Goal: Use online tool/utility: Utilize a website feature to perform a specific function

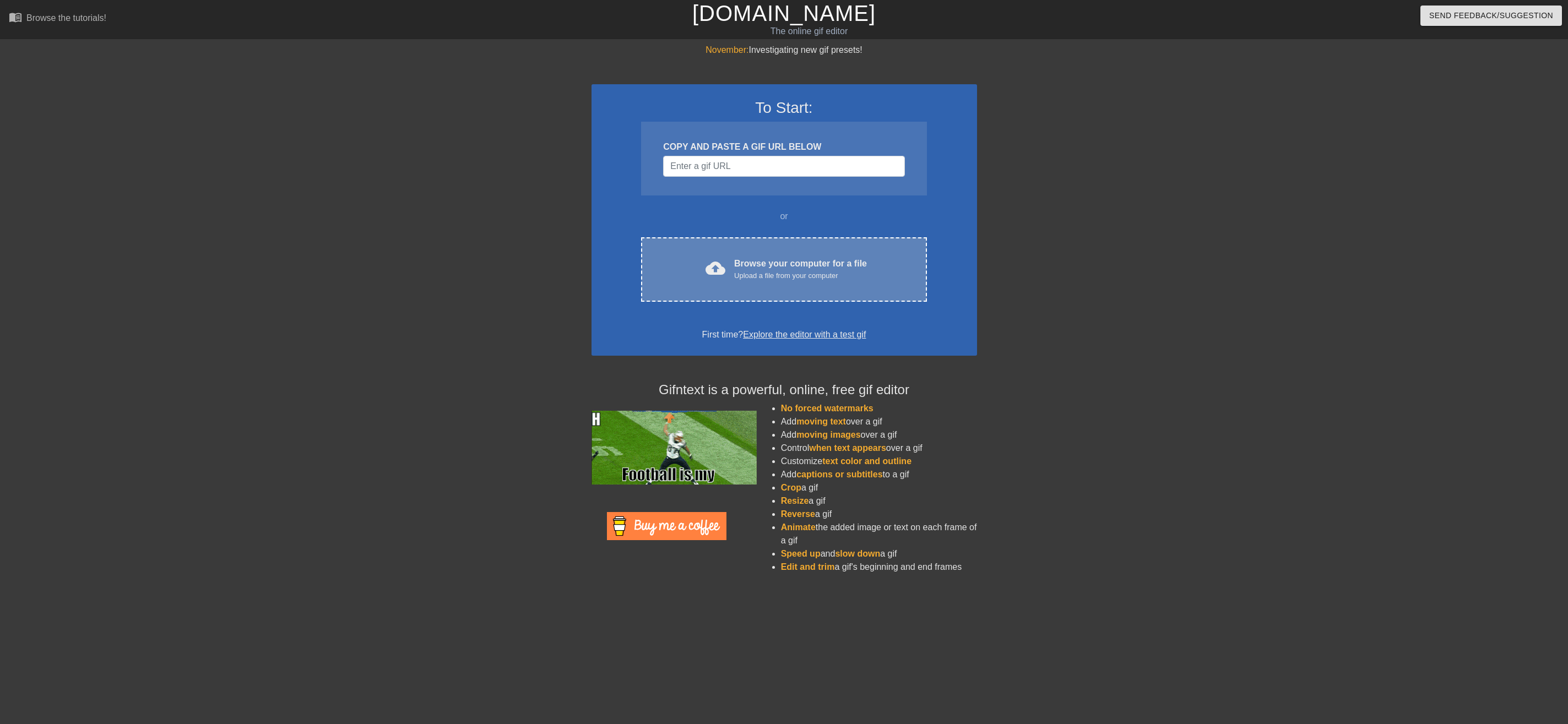
click at [771, 268] on div "Browse your computer for a file Upload a file from your computer" at bounding box center [800, 269] width 133 height 24
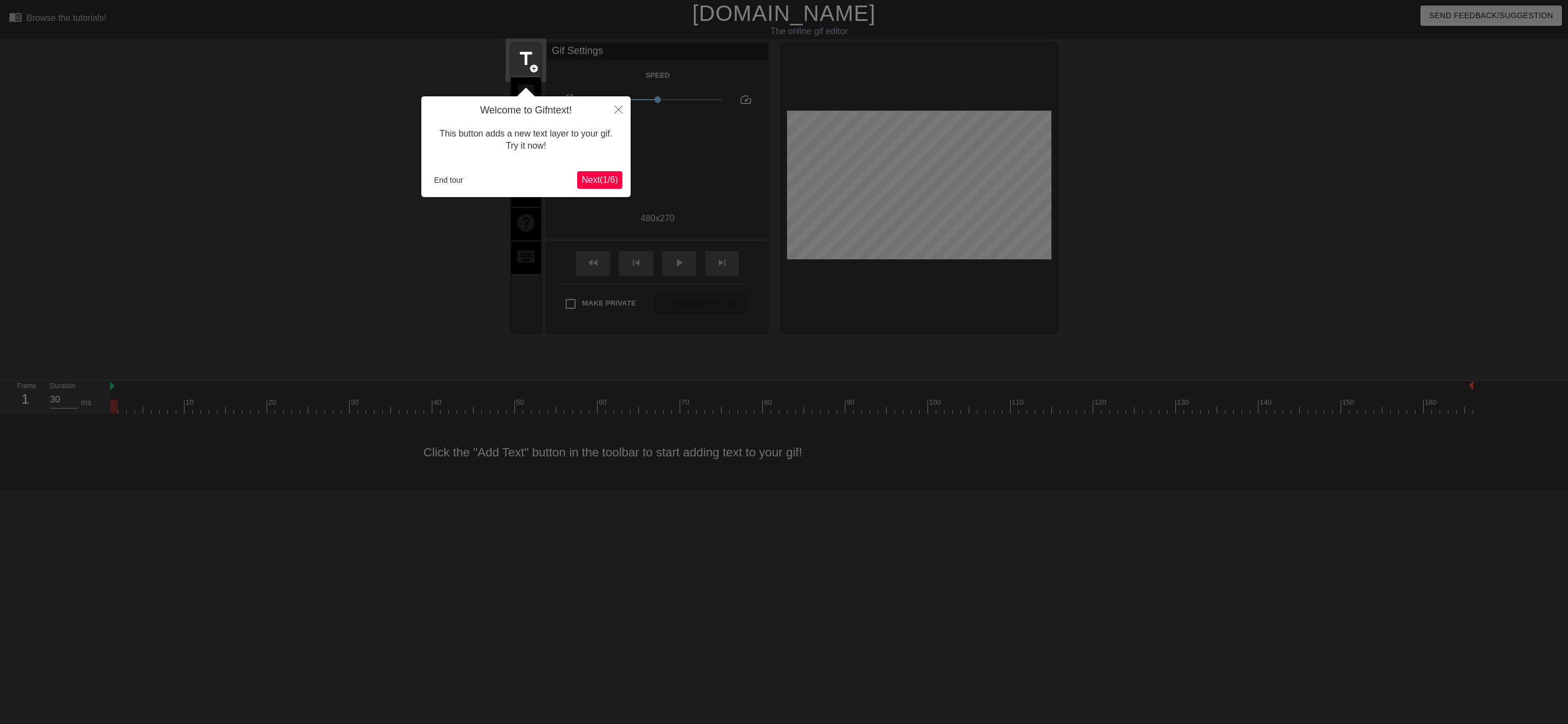
click at [597, 177] on span "Next ( 1 / 6 )" at bounding box center [600, 179] width 37 height 9
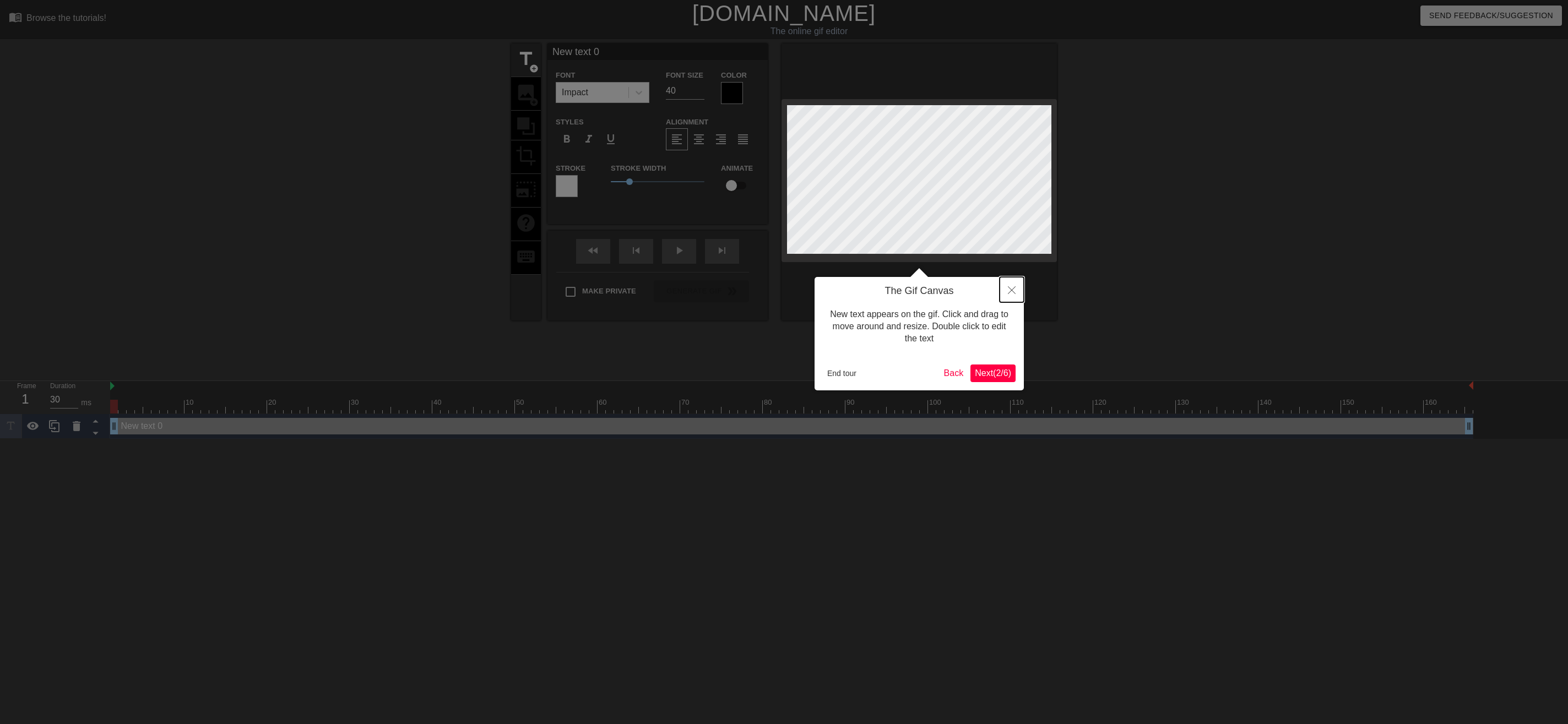
click at [1011, 292] on icon "Close" at bounding box center [1011, 290] width 8 height 8
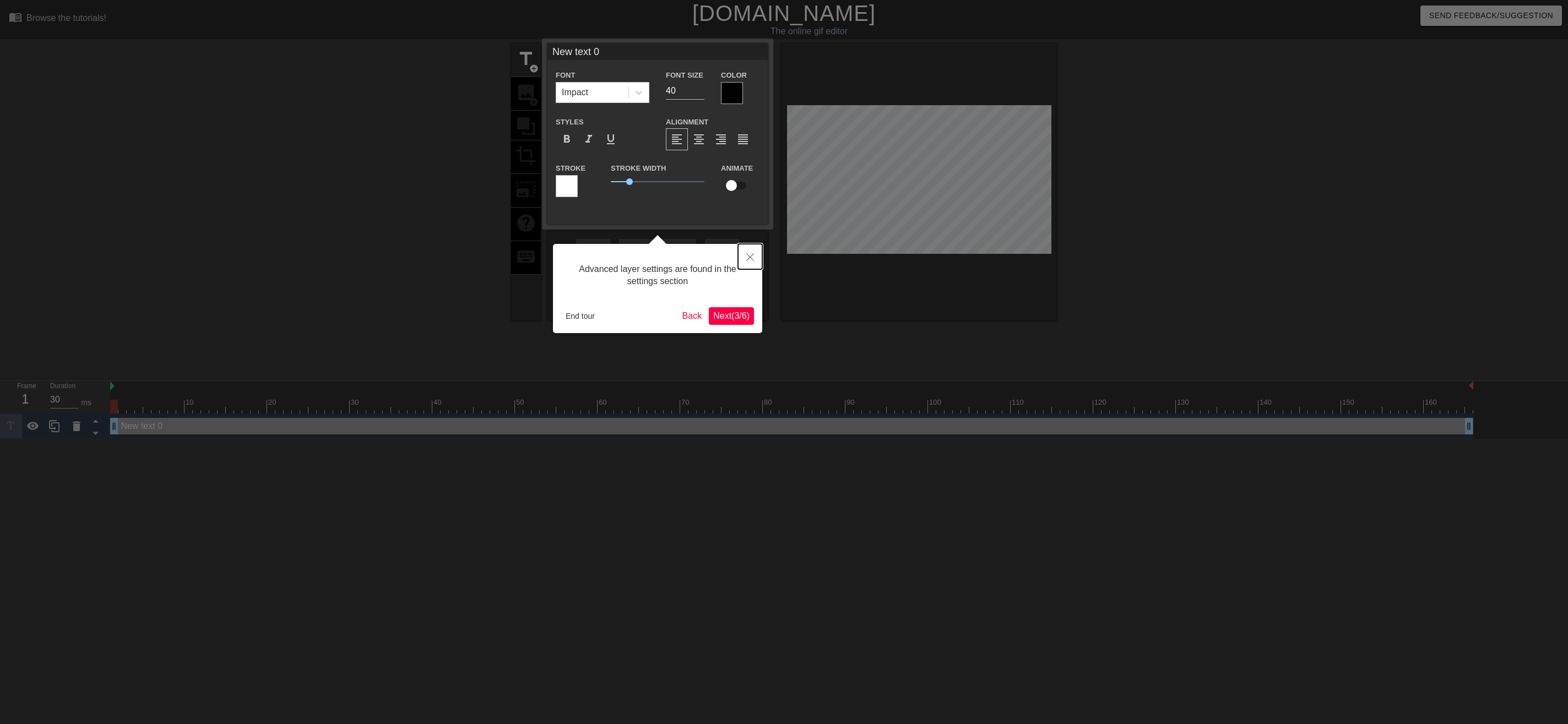
click at [752, 257] on icon "Close" at bounding box center [750, 257] width 8 height 8
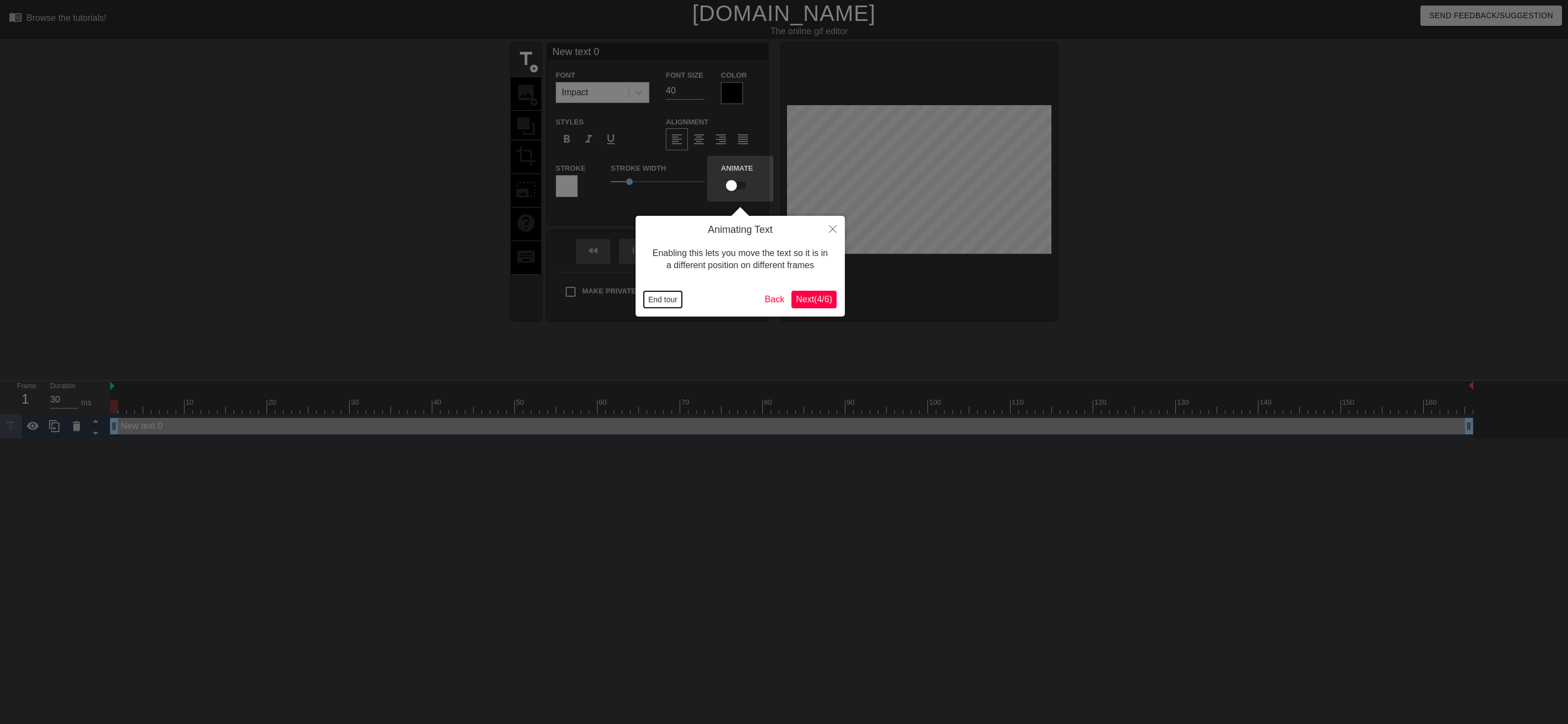
click at [666, 300] on button "End tour" at bounding box center [663, 299] width 38 height 16
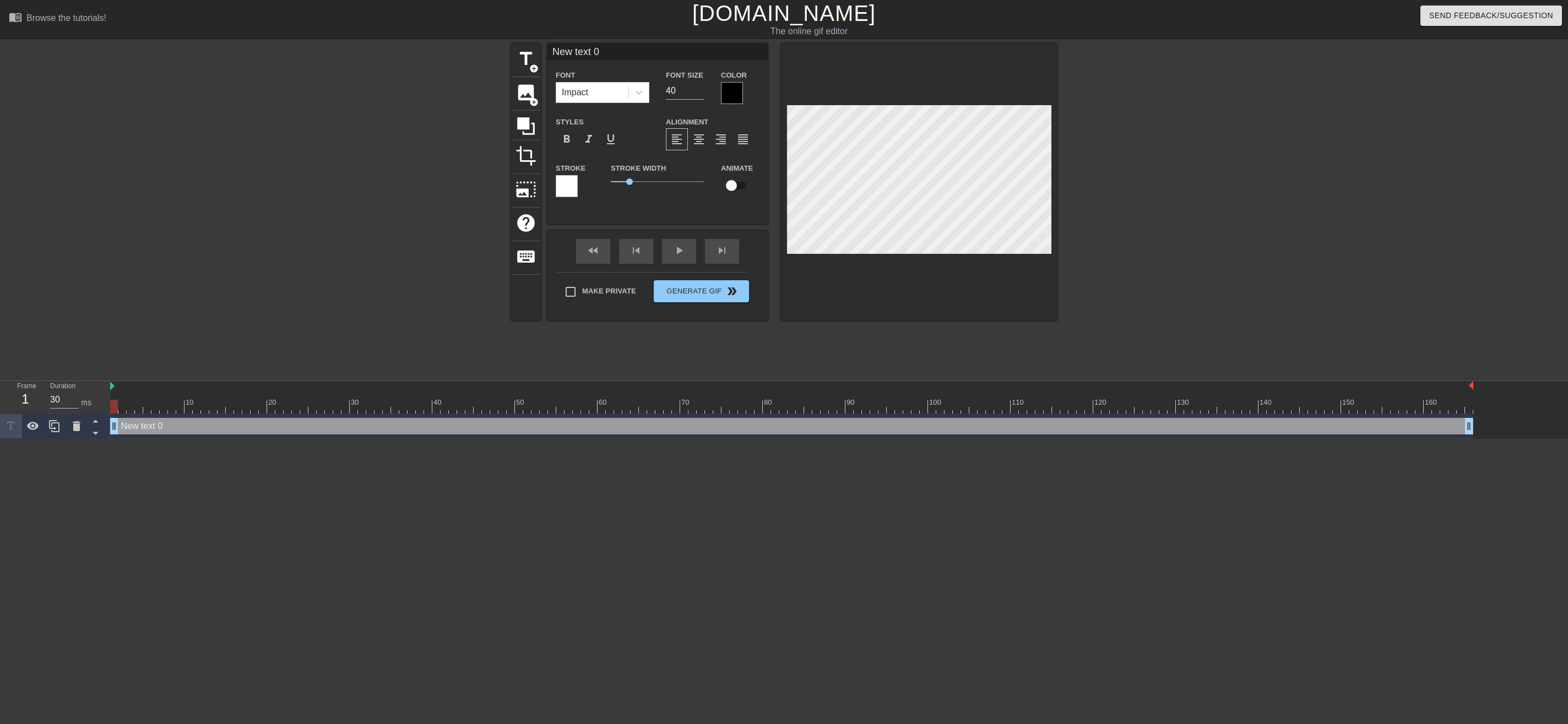
click at [152, 425] on div "New text 0 drag_handle drag_handle" at bounding box center [792, 426] width 1363 height 16
click at [524, 59] on span "title" at bounding box center [526, 59] width 21 height 21
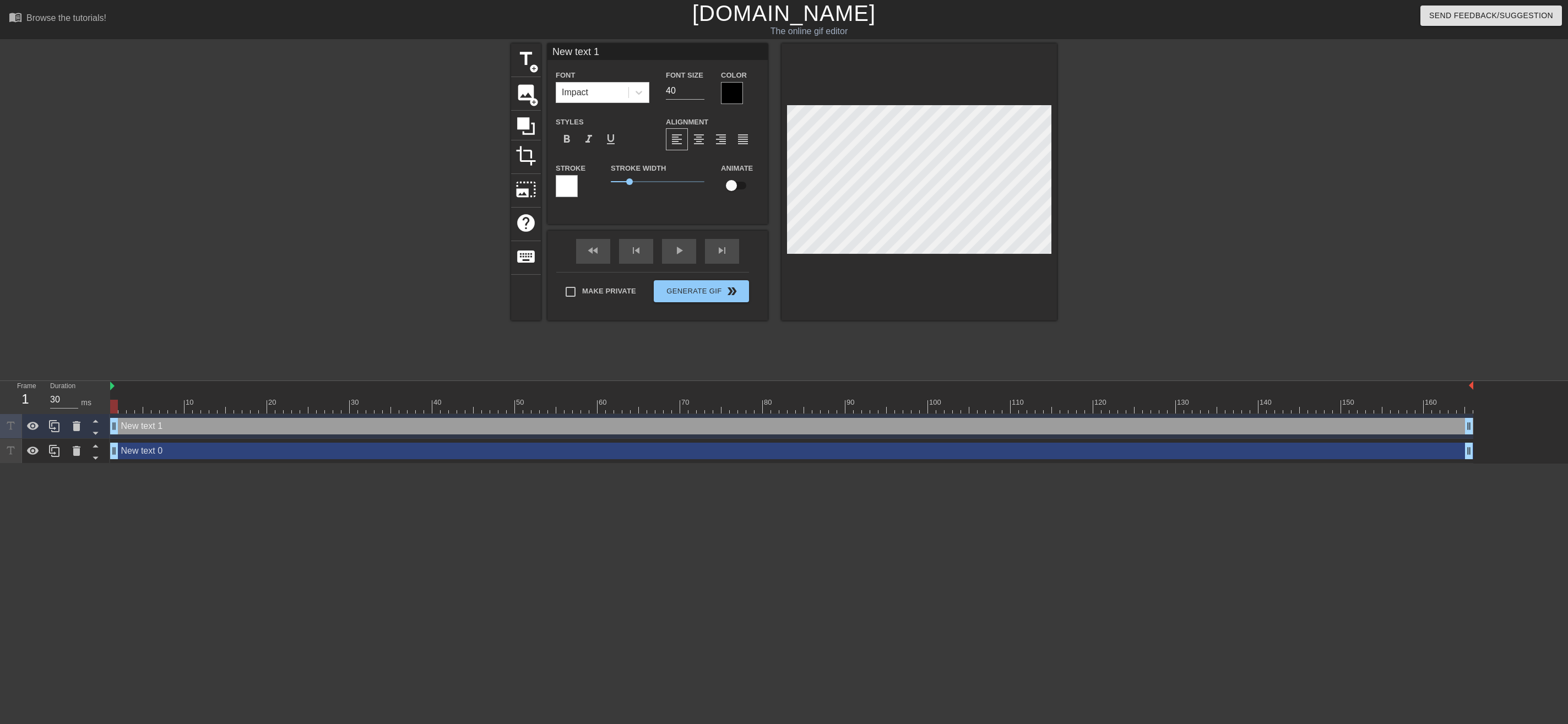
type input "New txt 1"
type textarea "New txt 1"
type input "Newtxt 1"
type textarea "Newtxt 1"
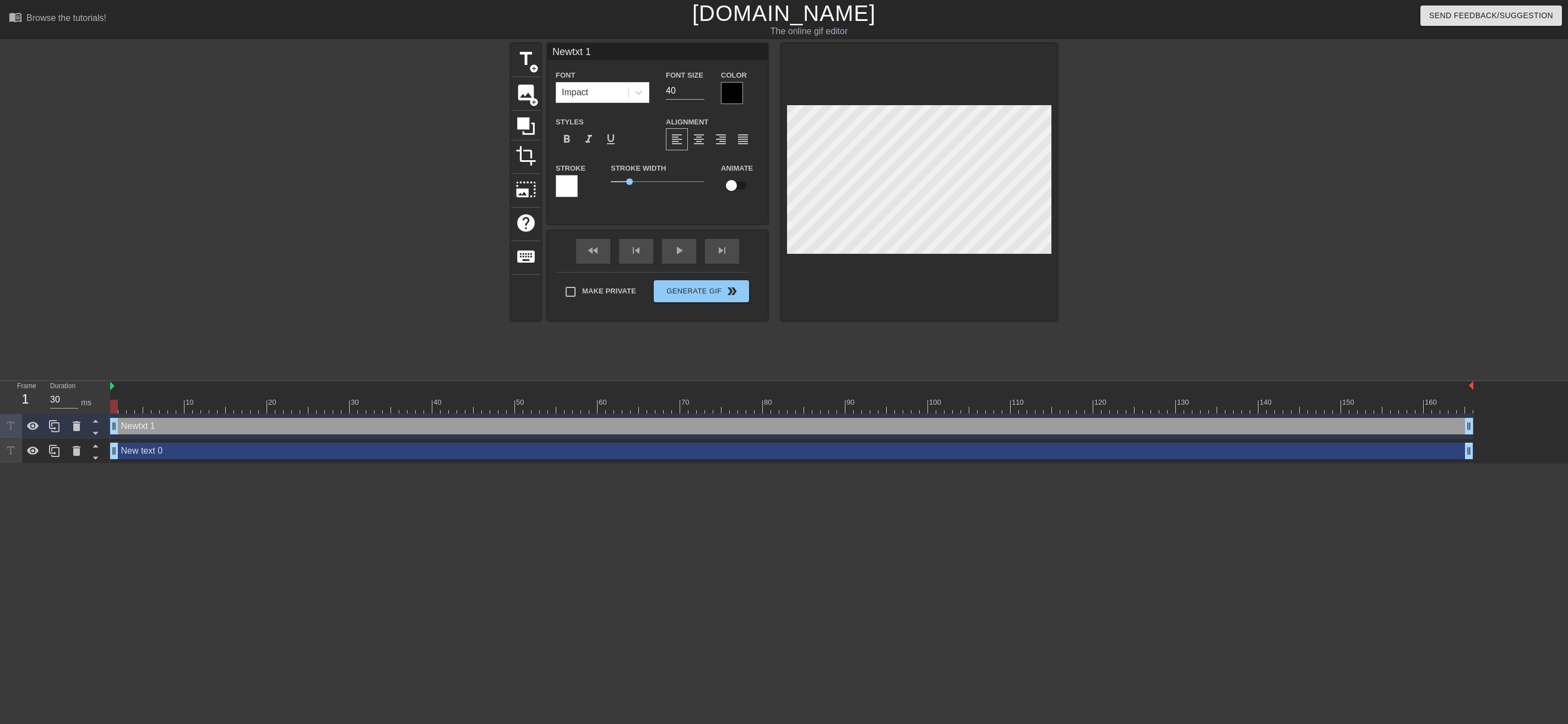
type input "Netxt 1"
type textarea "Netxt 1"
type input "Ntxt 1"
type textarea "Ntxt 1"
type input "txt 1"
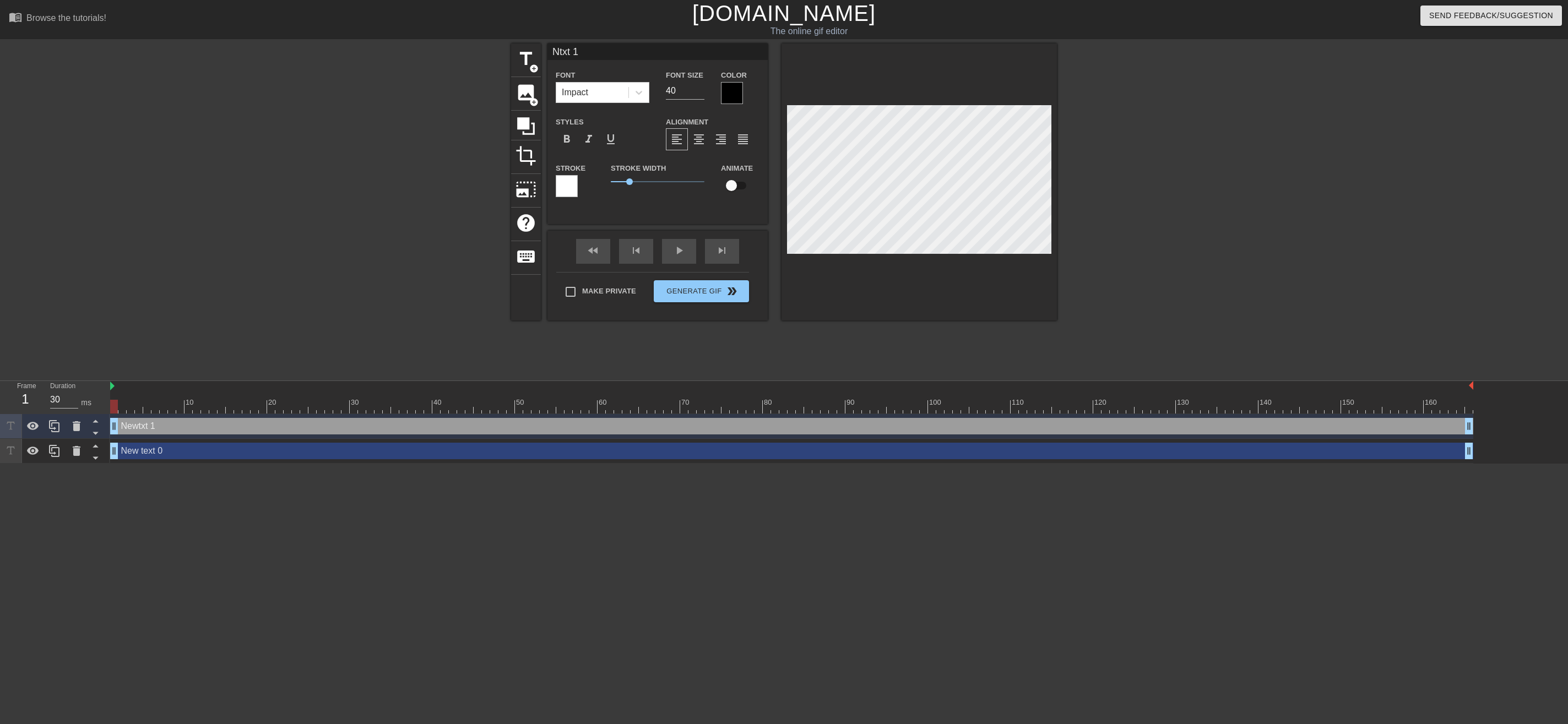
type textarea "txt 1"
type input "xt 1"
type textarea "xt 1"
type input "t 1"
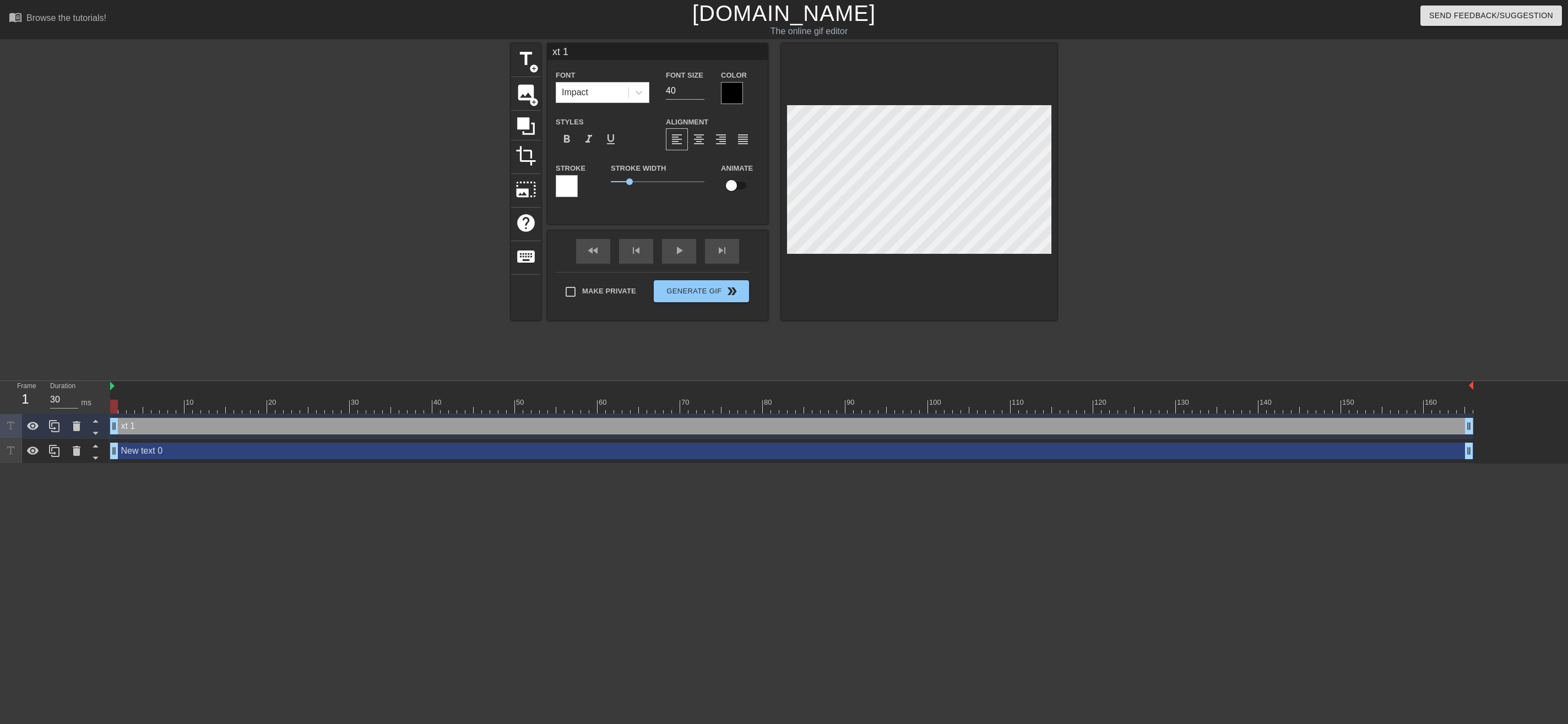
type textarea "t 1"
type input "1"
type textarea "1"
type input "1"
type textarea "1"
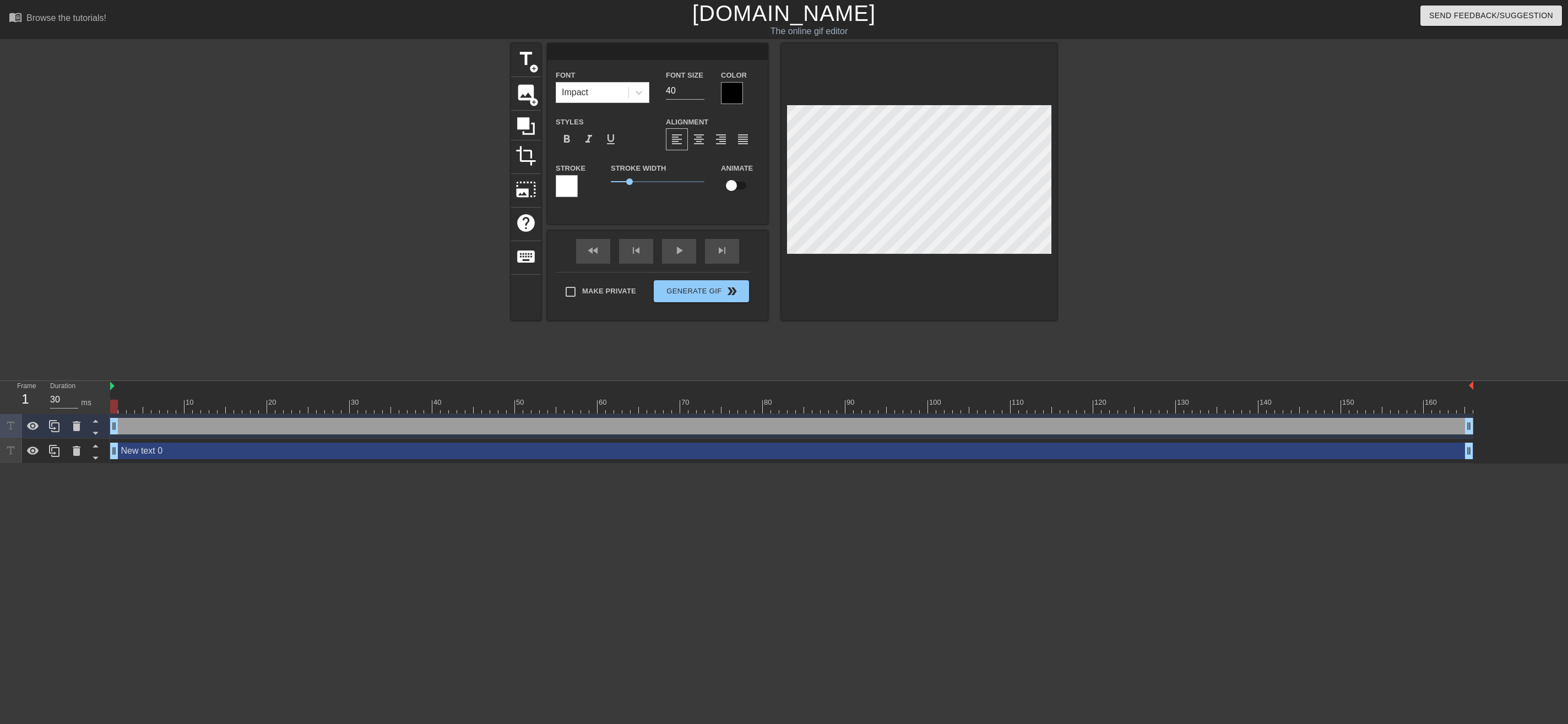
type input "New text 0"
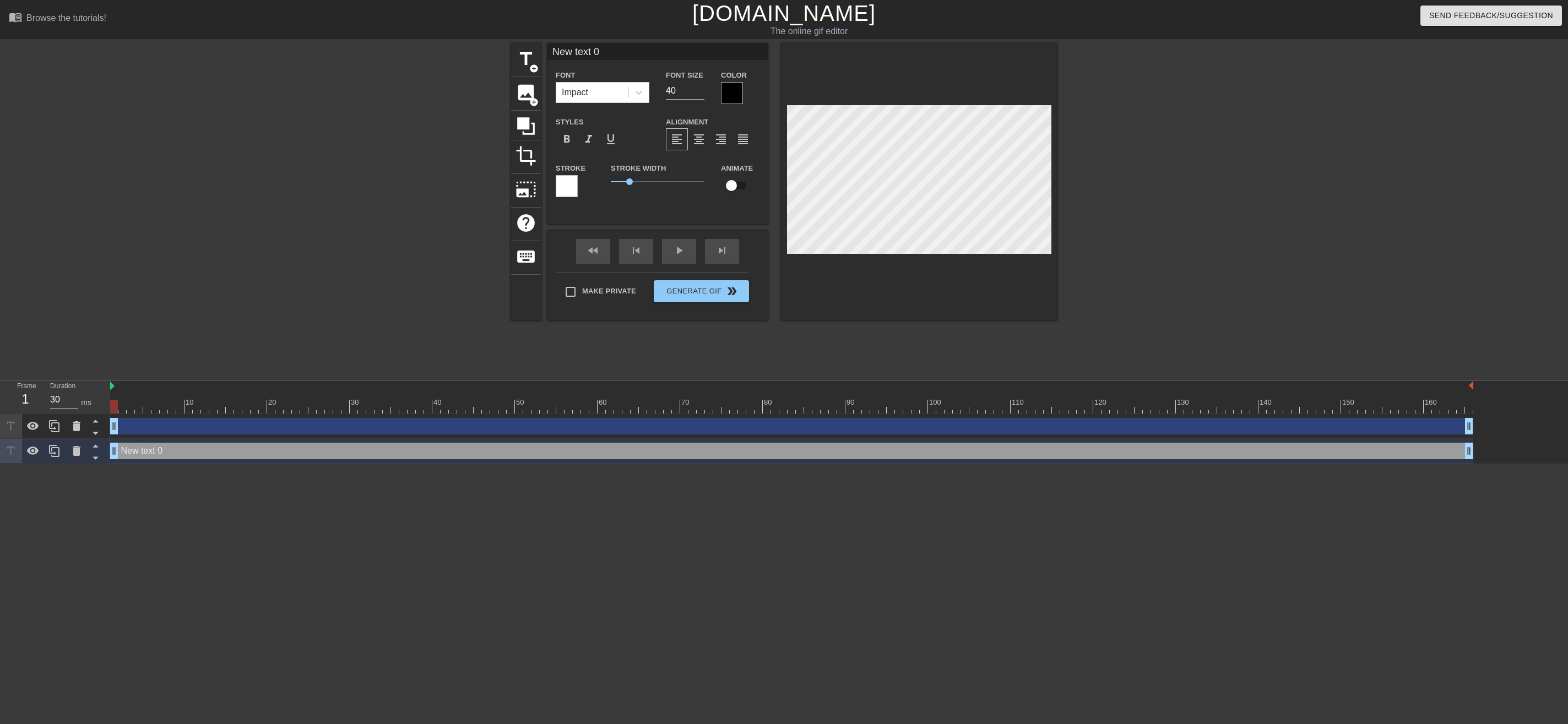
click at [726, 89] on div at bounding box center [732, 92] width 22 height 22
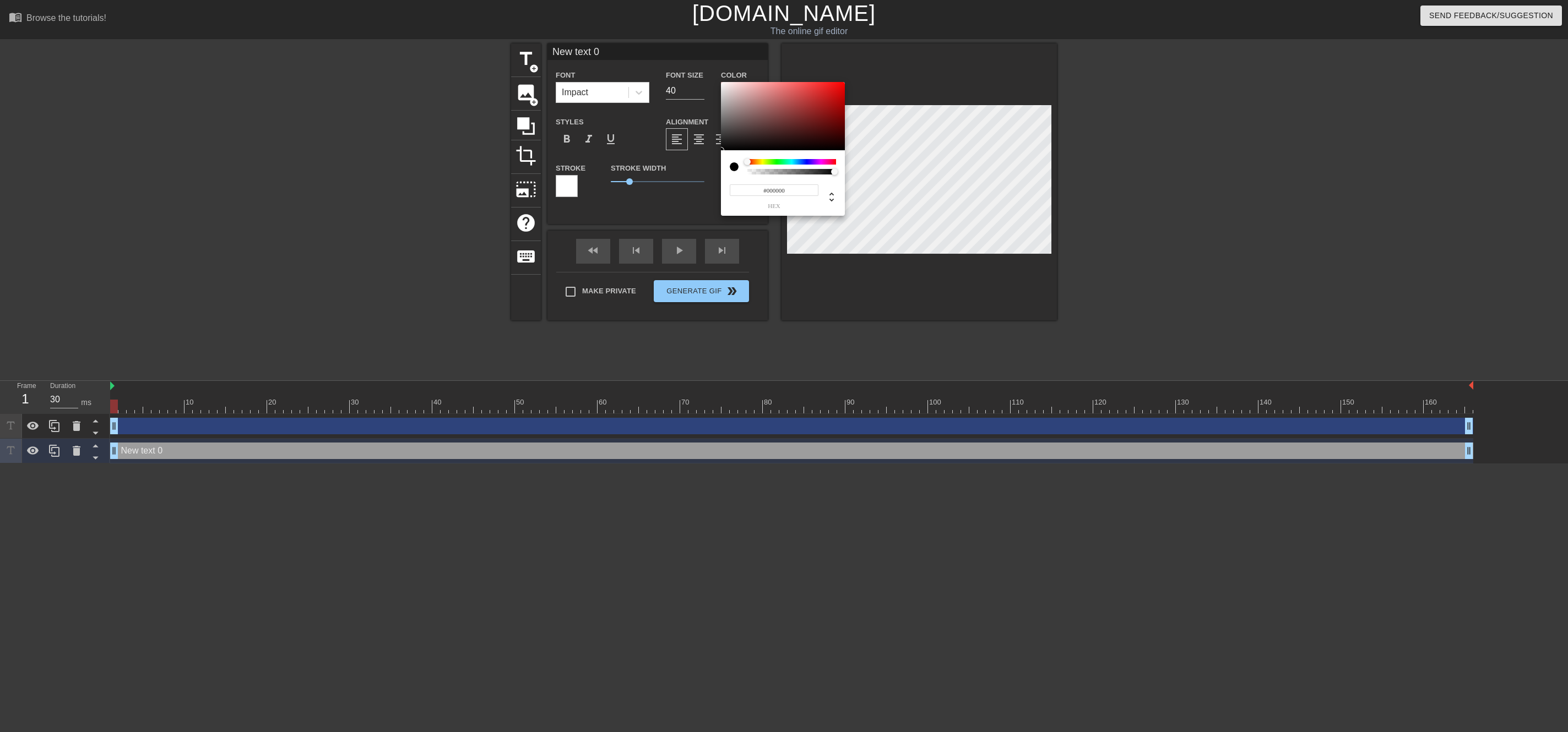
type input "0"
type input "1"
drag, startPoint x: 833, startPoint y: 173, endPoint x: 865, endPoint y: 185, distance: 34.2
click at [845, 187] on div "0 r 0 g 0 b 1 a" at bounding box center [783, 149] width 124 height 134
click at [832, 193] on icon at bounding box center [831, 197] width 4 height 9
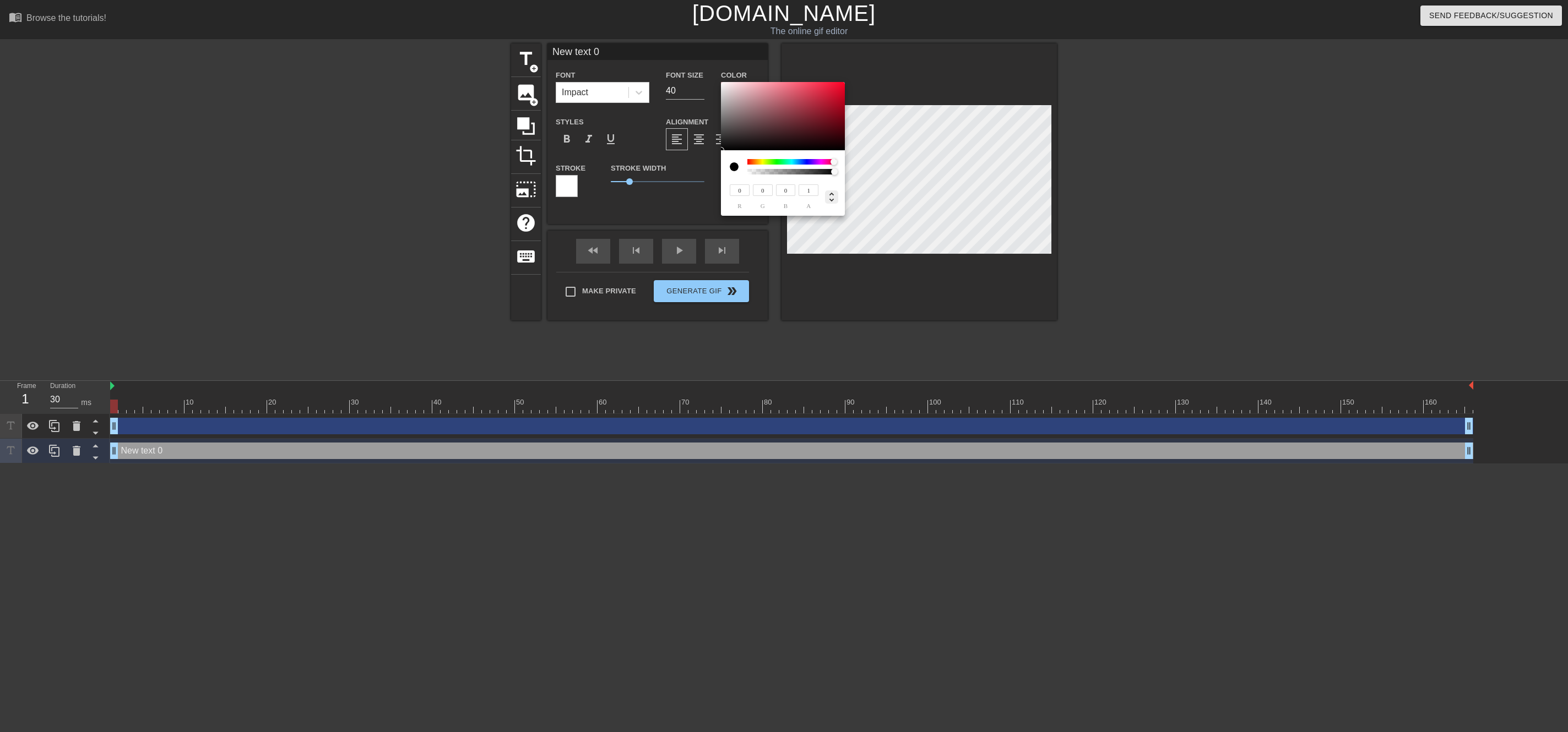
type input "344"
type input "0%"
click at [832, 194] on icon at bounding box center [831, 197] width 4 height 9
click at [797, 191] on input "#000000" at bounding box center [774, 190] width 89 height 11
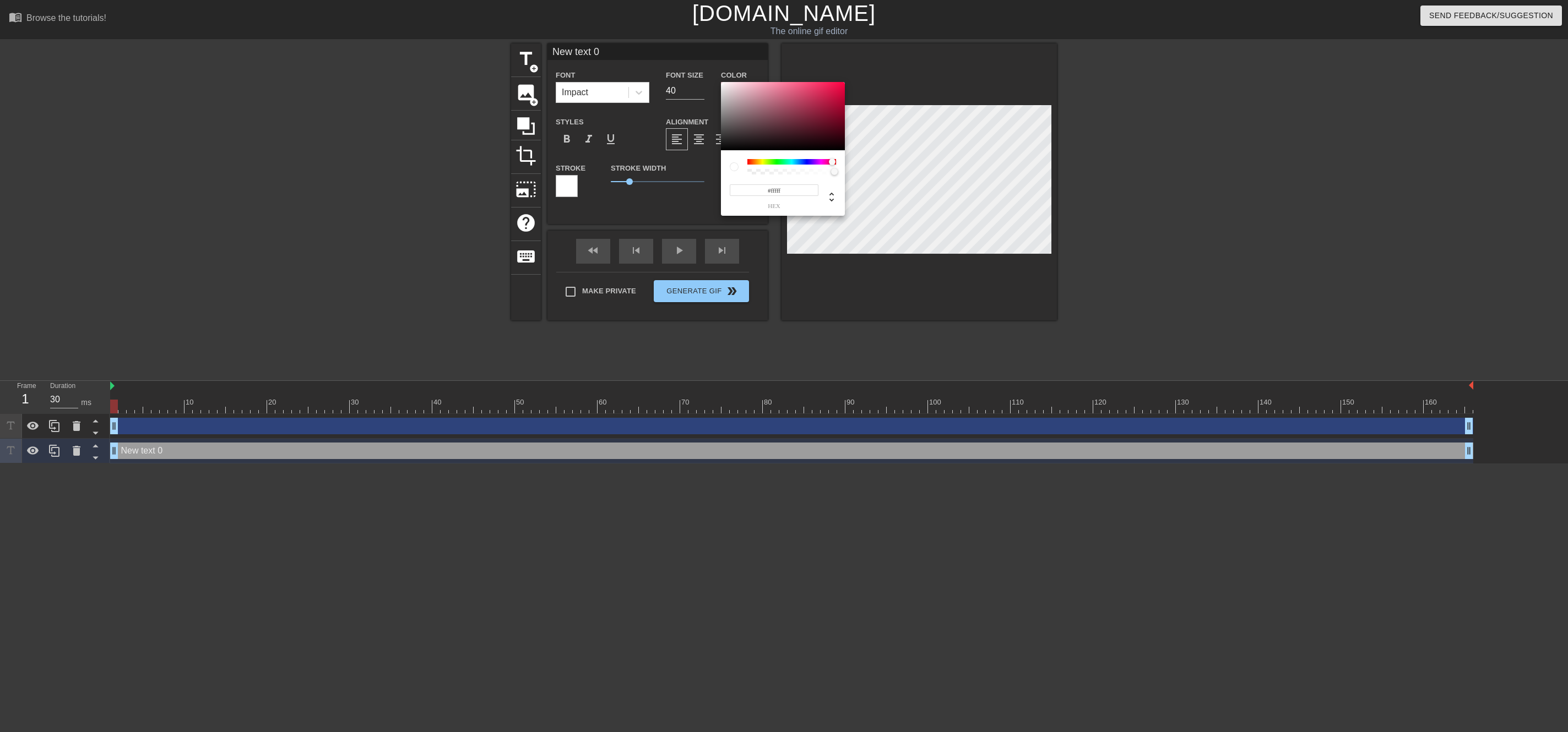
type input "#ffffff"
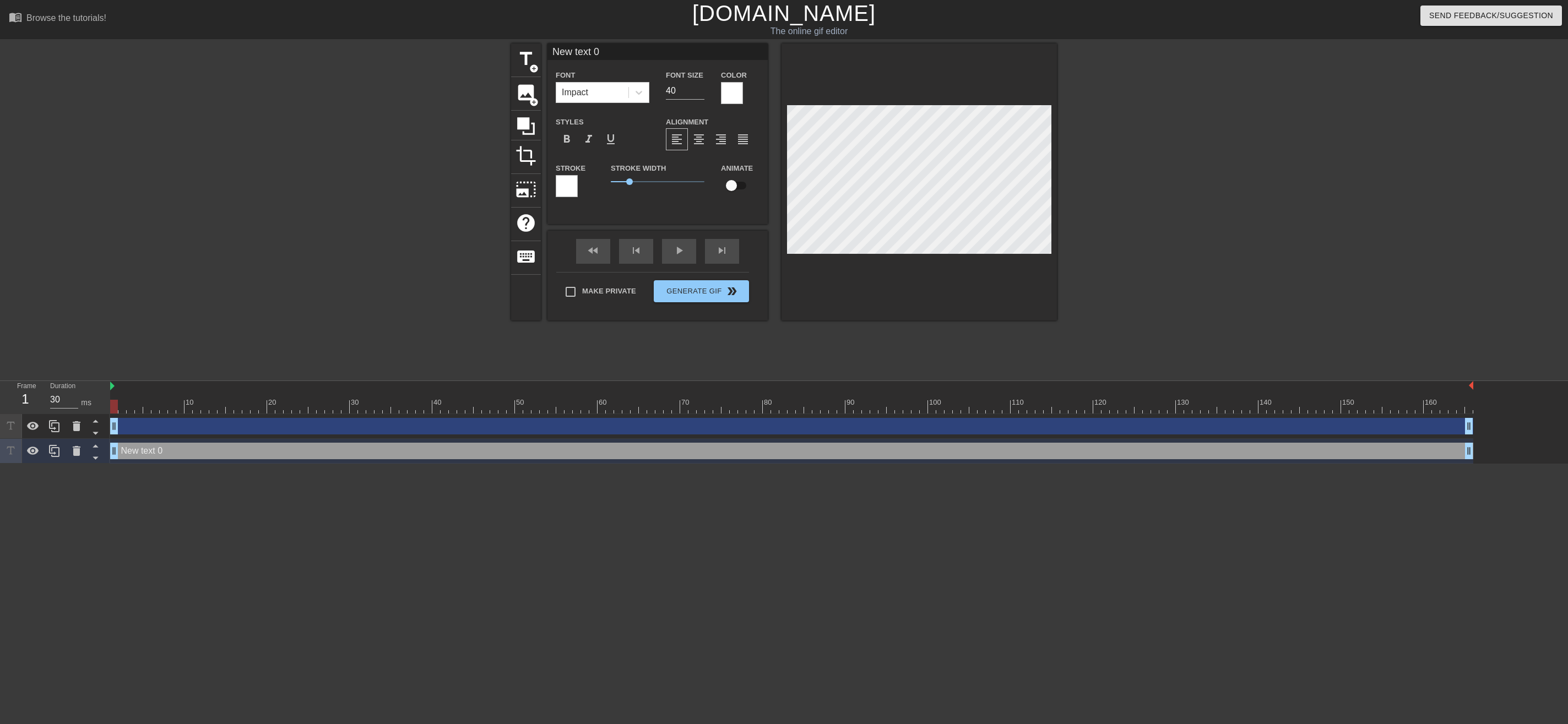
scroll to position [0, 1]
type input "New 0"
type textarea "New 0"
type input "New 0"
type textarea "New 0"
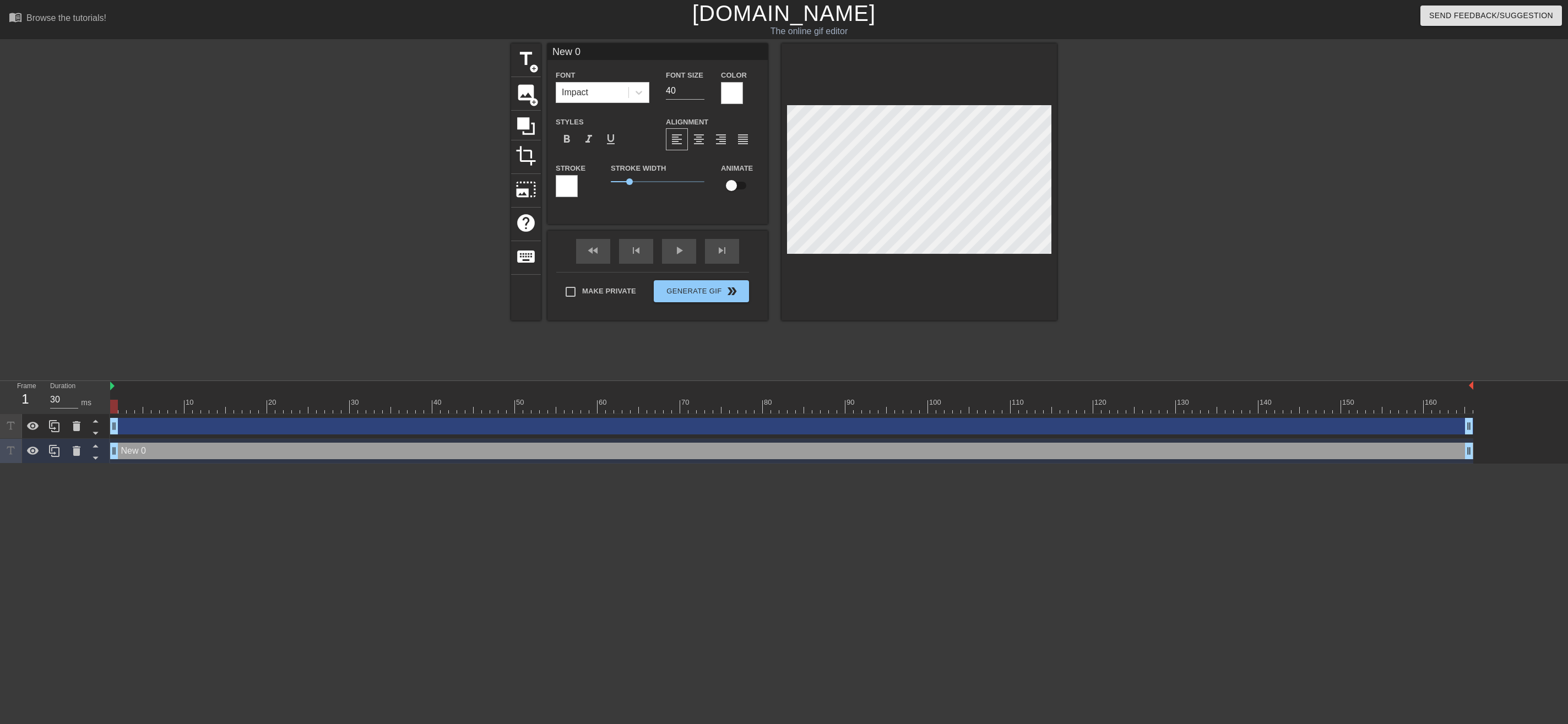
type input "New"
type textarea "New"
type input "New"
type textarea "New"
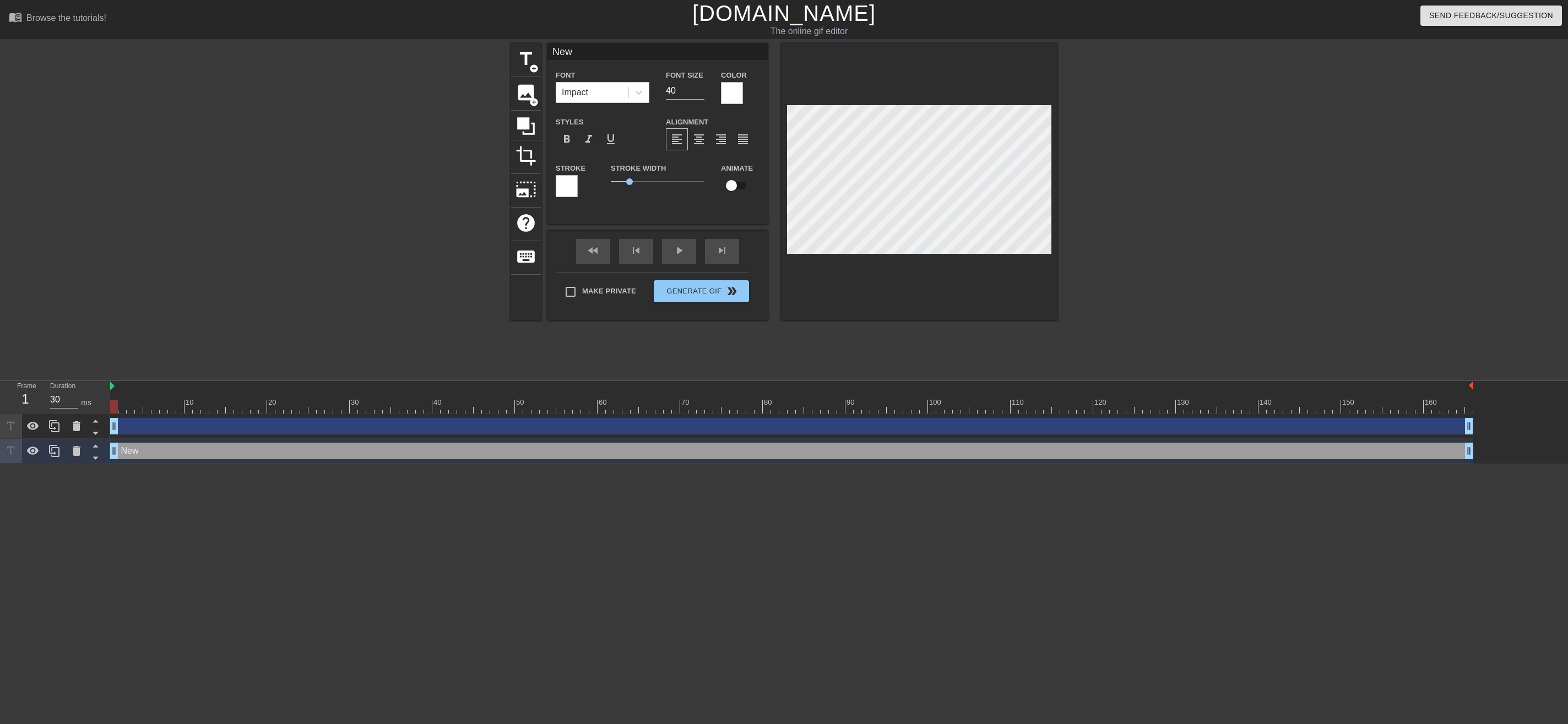
type input "Ne"
type textarea "Ne"
type input "N"
type textarea "N"
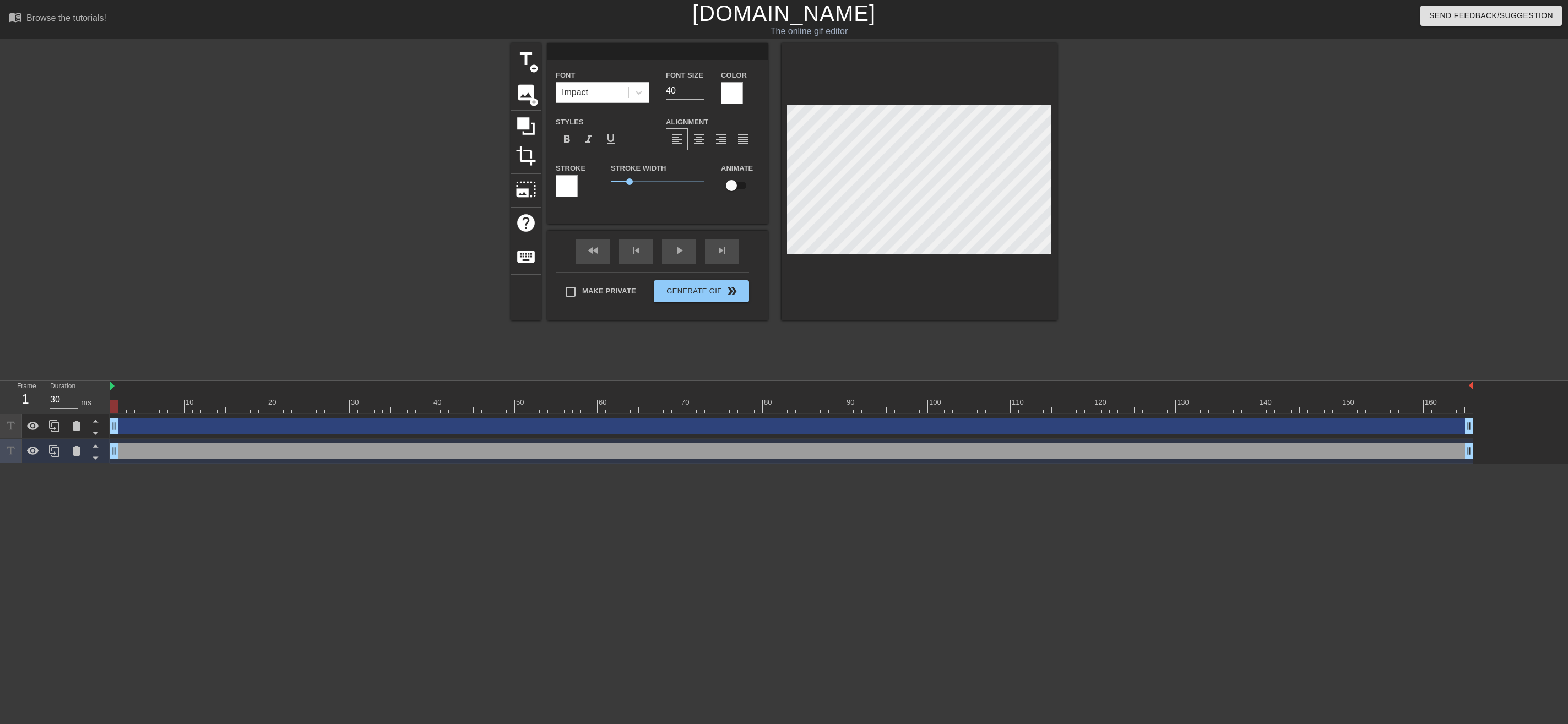
type input "I"
type textarea "I"
type input "I'"
type textarea "I'"
type input "I'm"
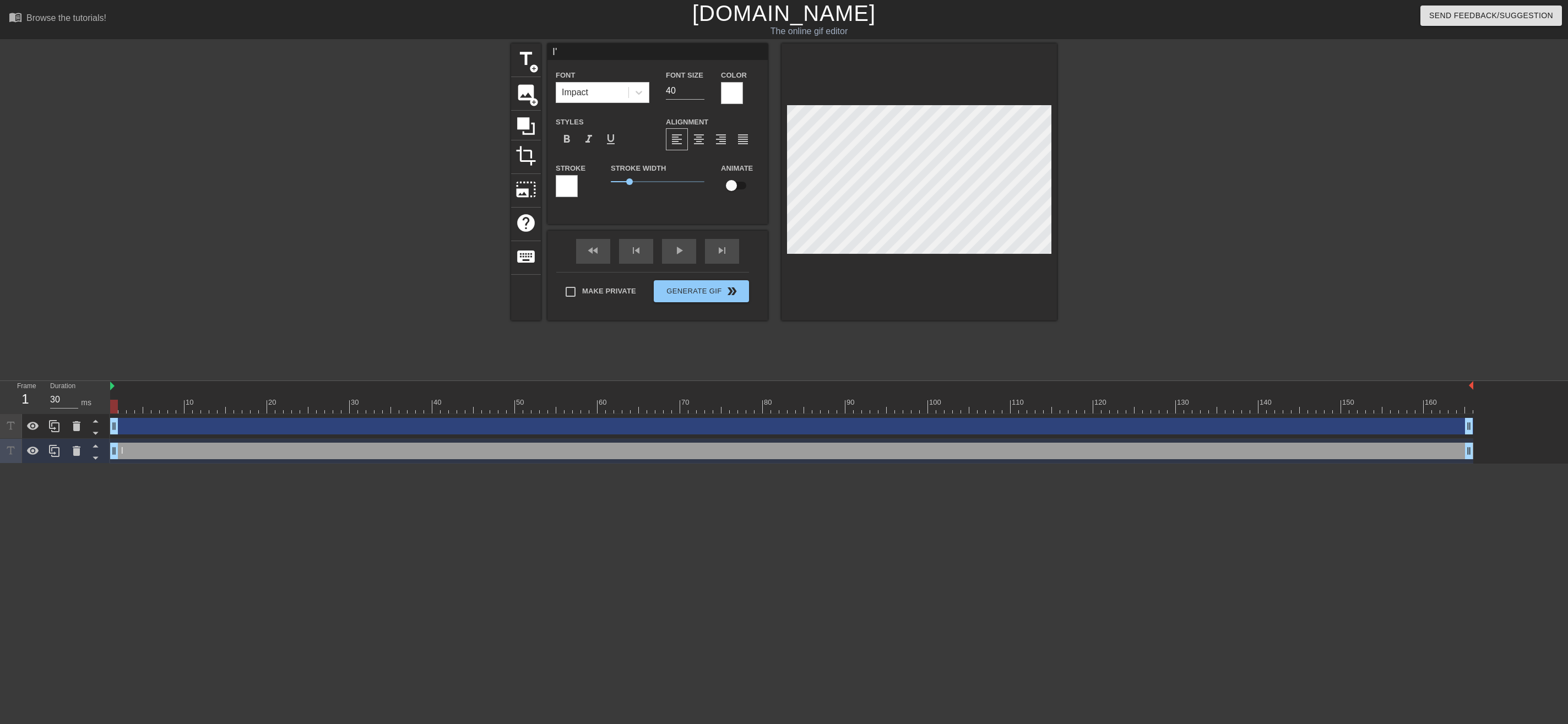
type textarea "I'm"
type input "I'm"
type textarea "I'm"
type input "I'm i"
type textarea "I'm i"
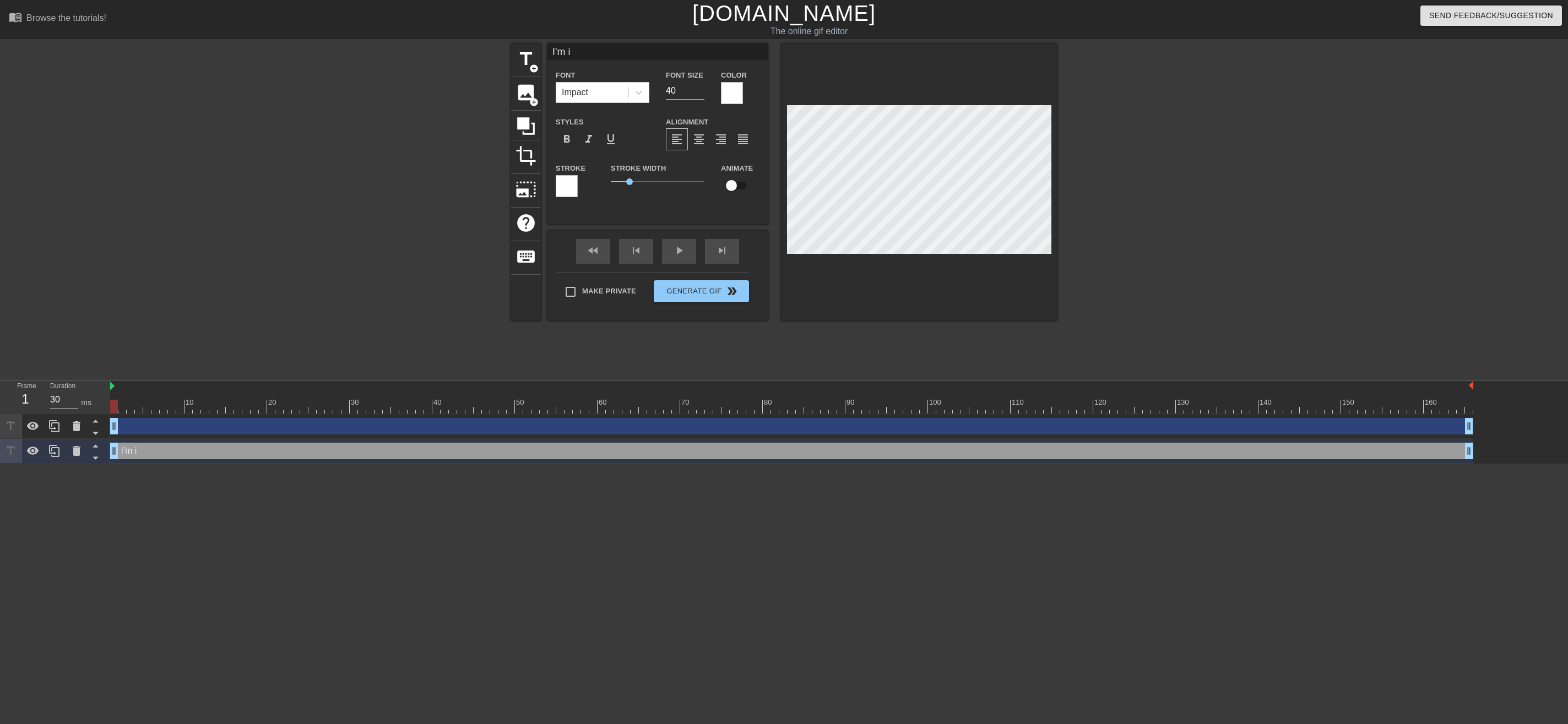
type input "I'm in"
type textarea "I'm in"
click at [567, 184] on div at bounding box center [567, 186] width 22 height 22
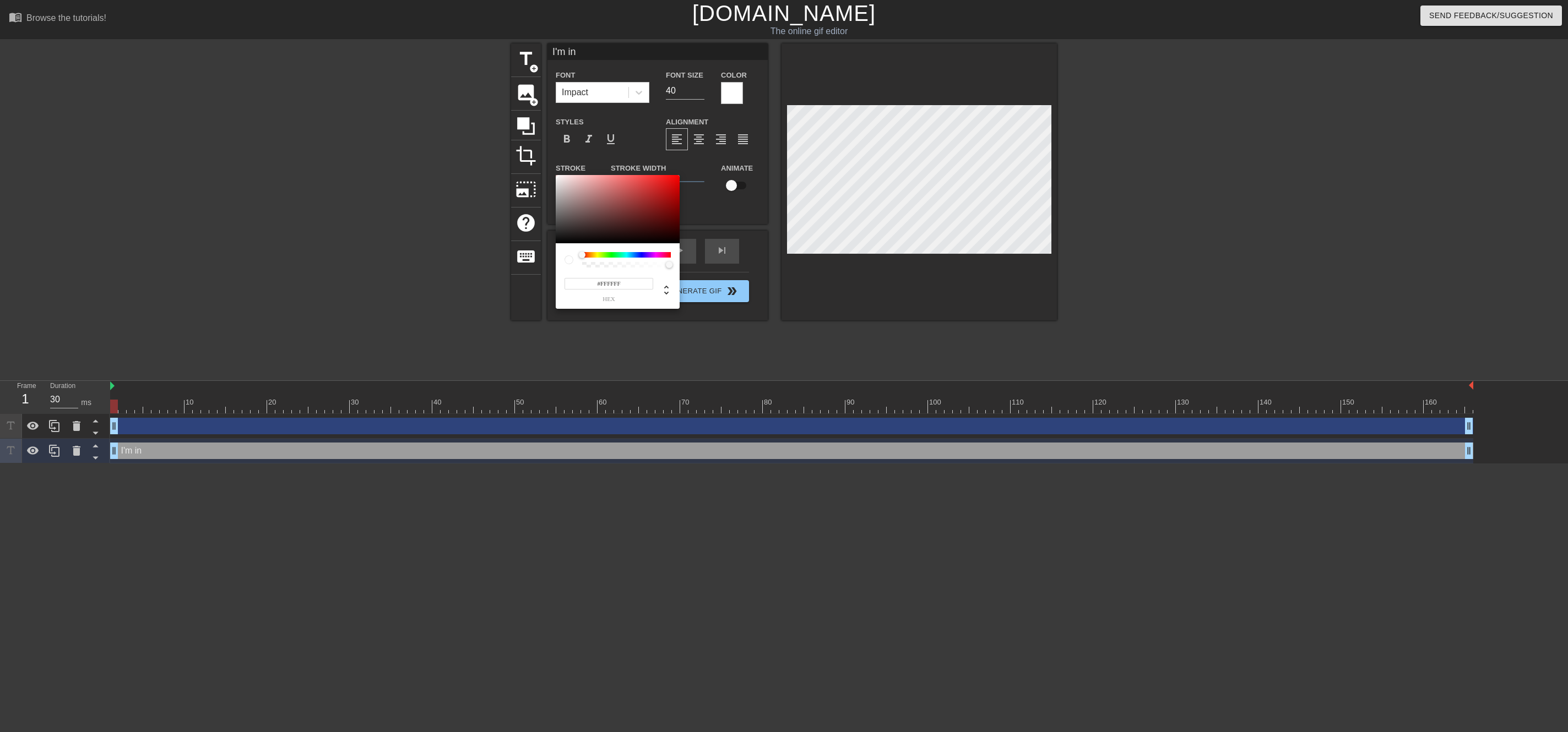
click at [641, 255] on div at bounding box center [627, 255] width 89 height 6
click at [642, 257] on div at bounding box center [627, 255] width 89 height 6
drag, startPoint x: 626, startPoint y: 285, endPoint x: 598, endPoint y: 281, distance: 28.3
click at [597, 282] on input "#FFFFFF" at bounding box center [609, 283] width 89 height 11
type input "#000000"
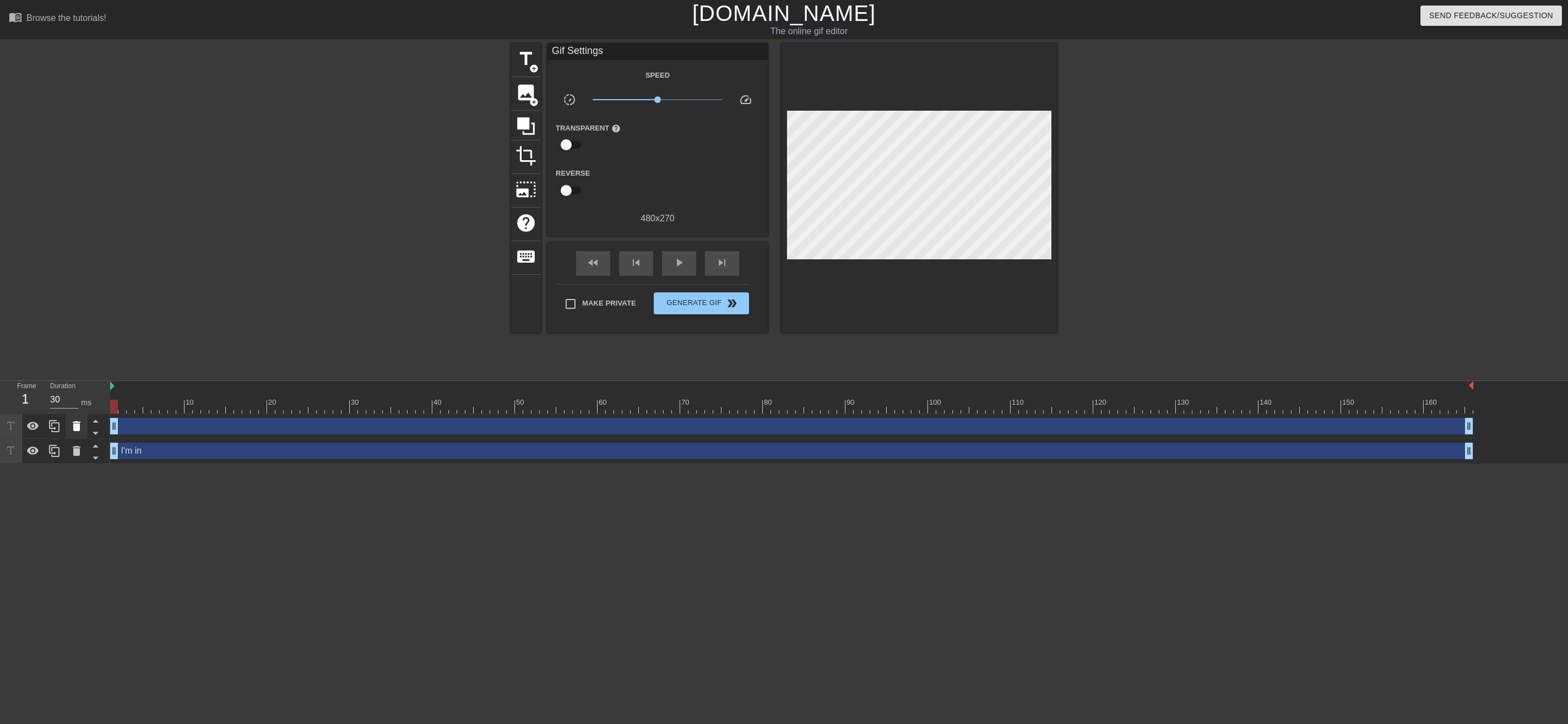
click at [76, 427] on icon at bounding box center [76, 426] width 8 height 10
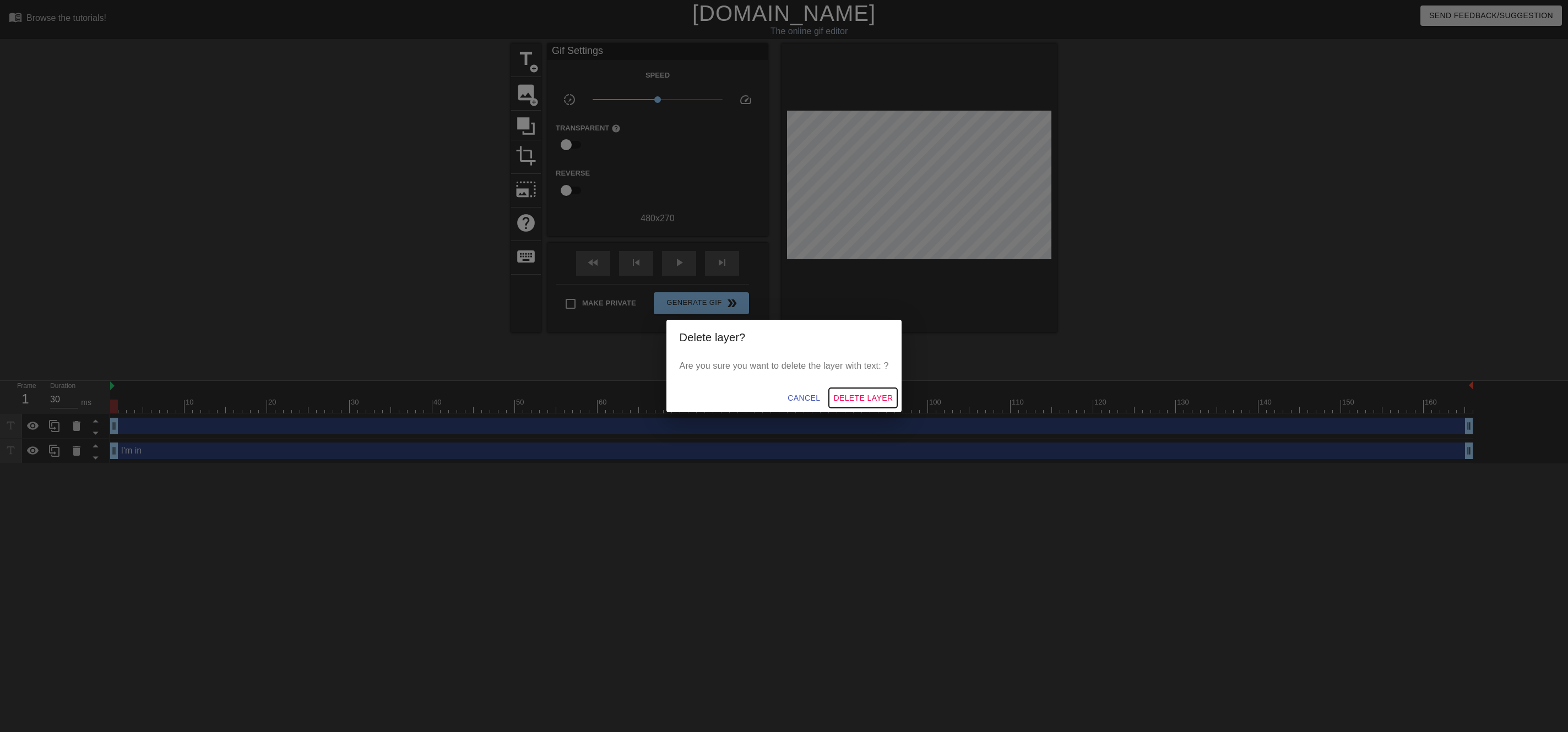
click at [860, 399] on span "Delete Layer" at bounding box center [863, 398] width 59 height 14
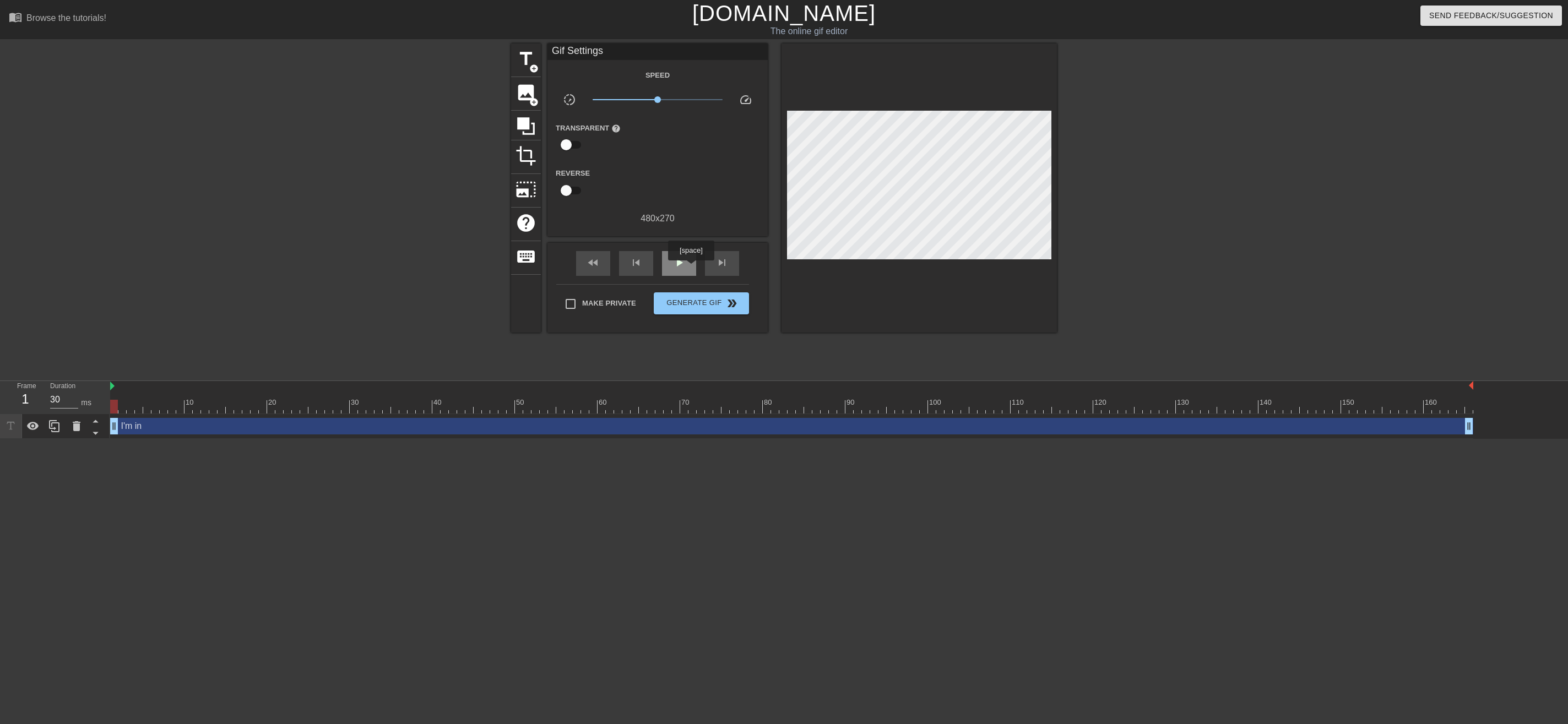
click at [687, 263] on div "play_arrow" at bounding box center [679, 263] width 34 height 25
type input "30"
click at [709, 308] on span "Generate Gif double_arrow" at bounding box center [701, 303] width 87 height 13
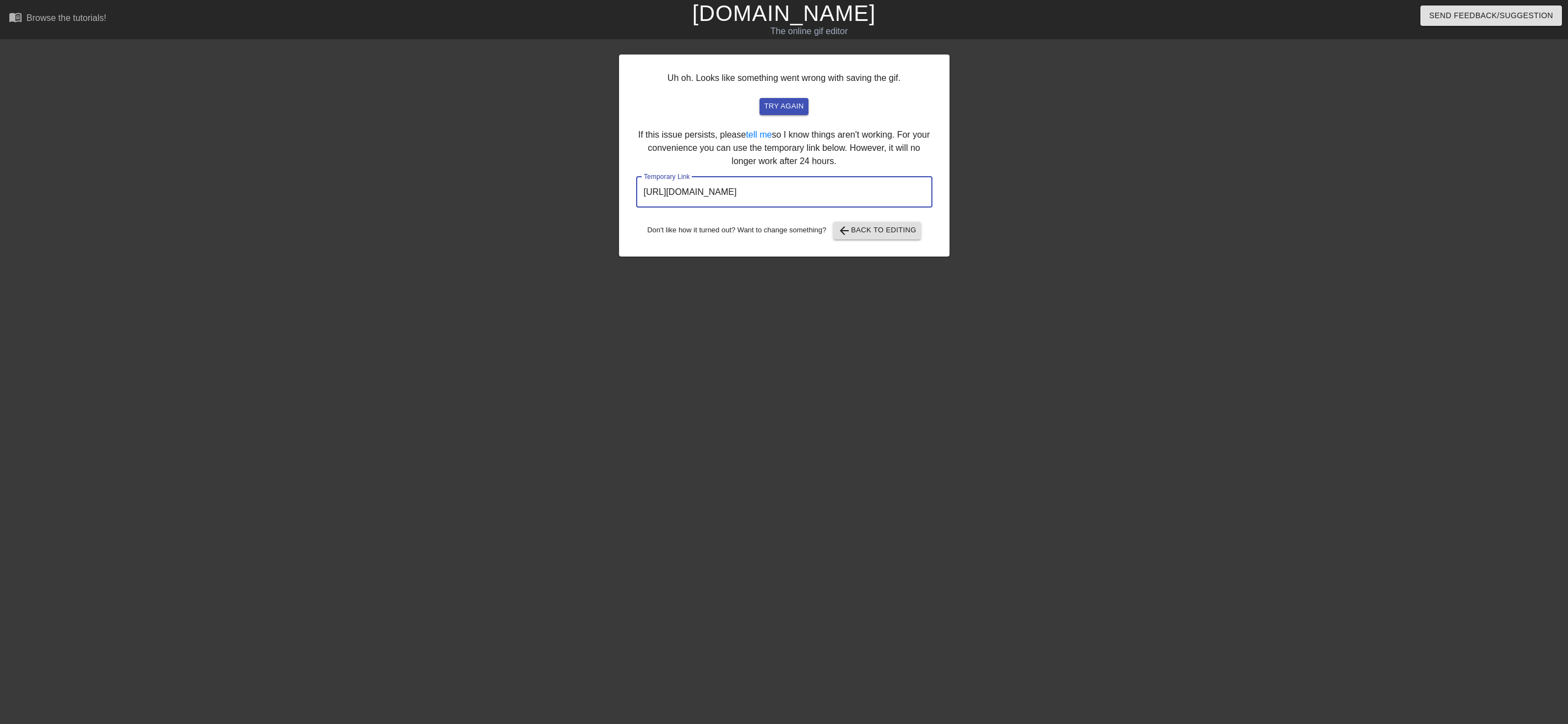
drag, startPoint x: 881, startPoint y: 192, endPoint x: 628, endPoint y: 187, distance: 253.0
click at [636, 187] on input "[URL][DOMAIN_NAME]" at bounding box center [784, 193] width 296 height 31
